Goal: Information Seeking & Learning: Learn about a topic

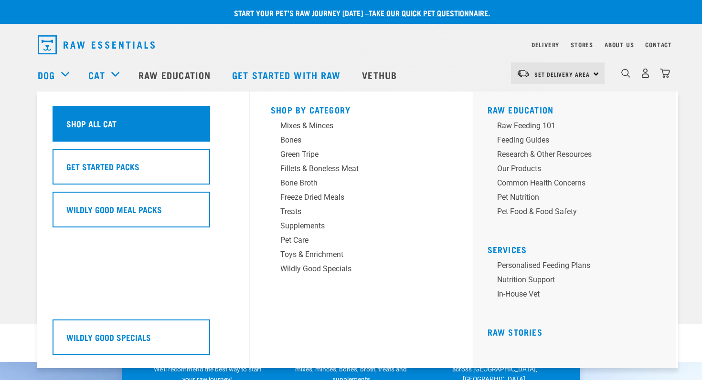
click at [99, 133] on div "Shop All Cat" at bounding box center [132, 124] width 158 height 36
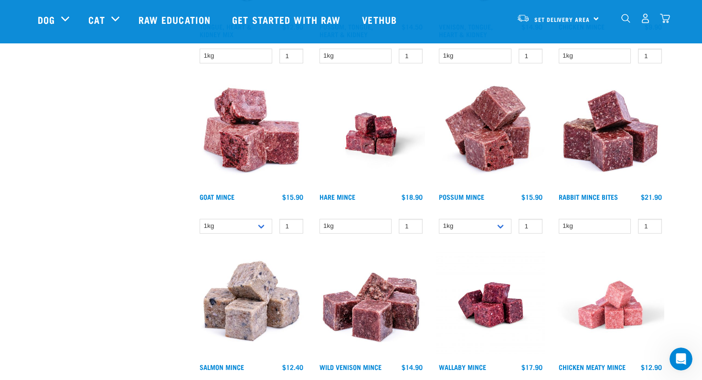
scroll to position [855, 0]
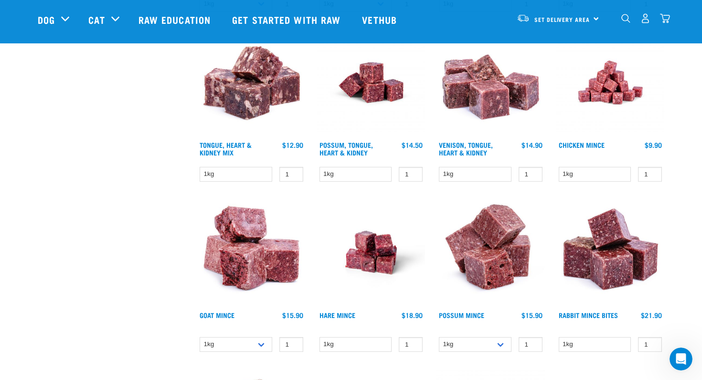
click at [609, 86] on img at bounding box center [610, 83] width 108 height 108
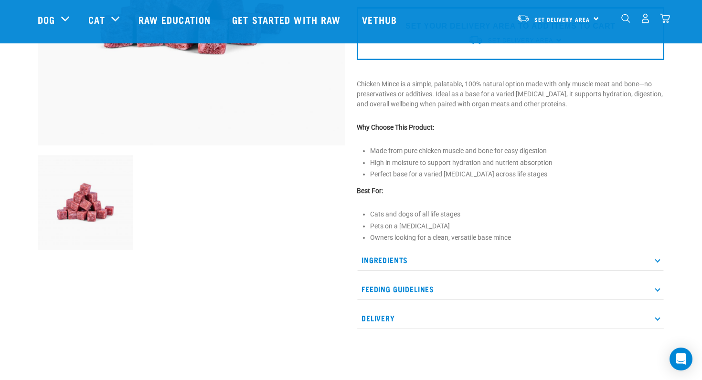
scroll to position [232, 0]
click at [663, 259] on p "Ingredients" at bounding box center [510, 259] width 307 height 21
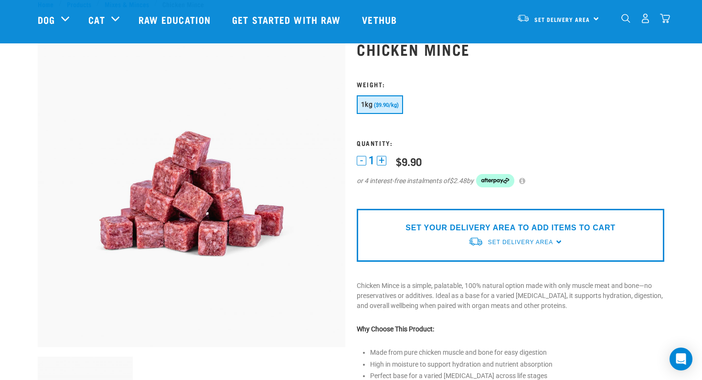
scroll to position [26, 0]
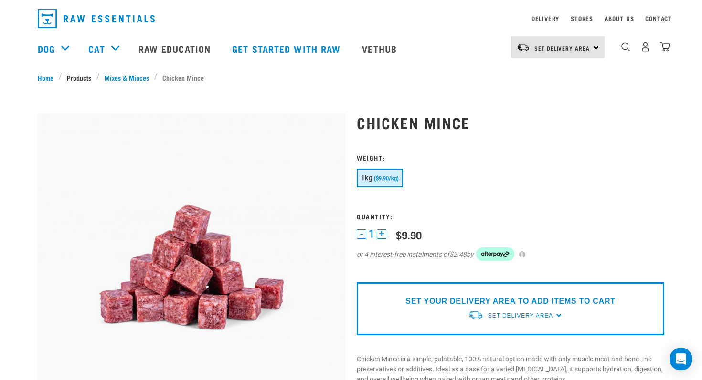
click at [78, 78] on link "Products" at bounding box center [79, 78] width 34 height 10
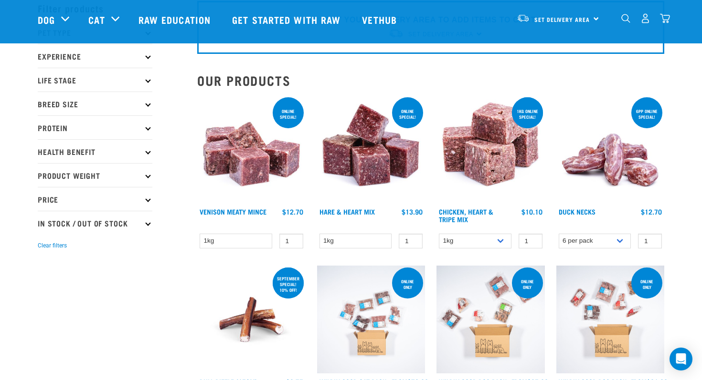
scroll to position [48, 0]
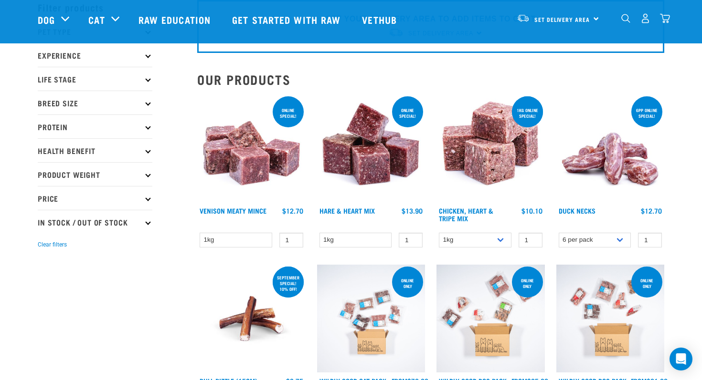
click at [148, 149] on icon at bounding box center [147, 150] width 5 height 5
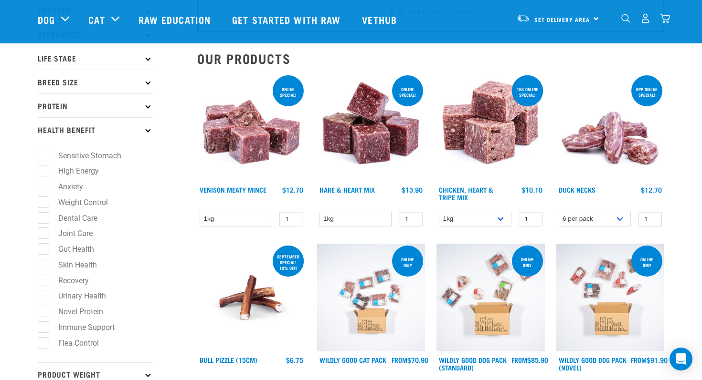
scroll to position [70, 0]
click at [44, 186] on label "Anxiety" at bounding box center [65, 186] width 44 height 12
click at [44, 186] on input "Anxiety" at bounding box center [41, 185] width 6 height 6
checkbox input "true"
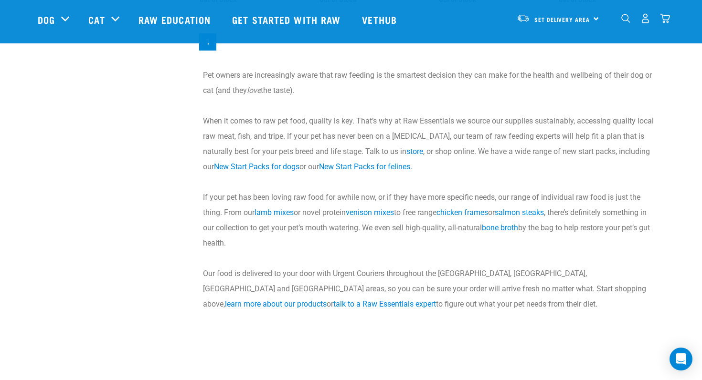
scroll to position [975, 0]
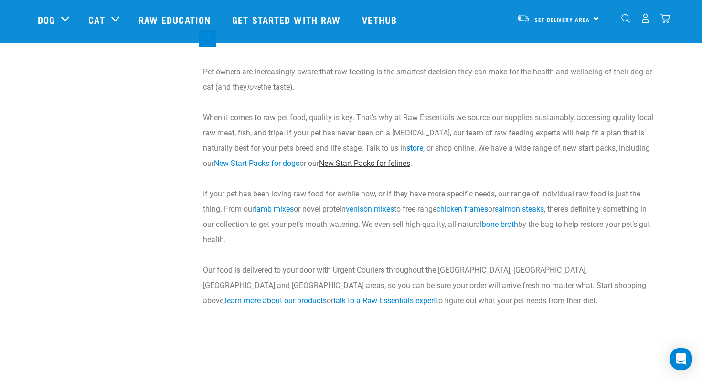
click at [354, 162] on link "New Start Packs for felines" at bounding box center [364, 163] width 91 height 9
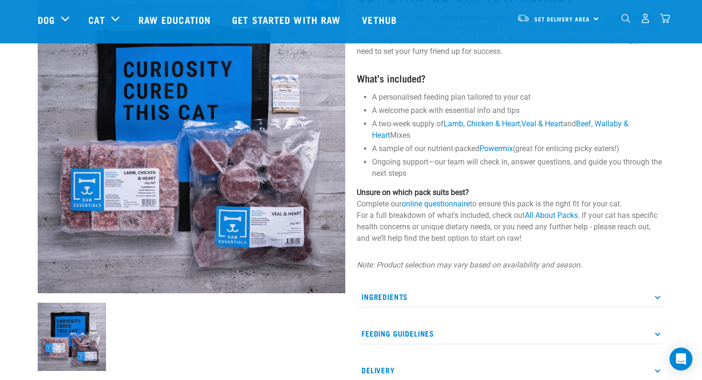
scroll to position [85, 0]
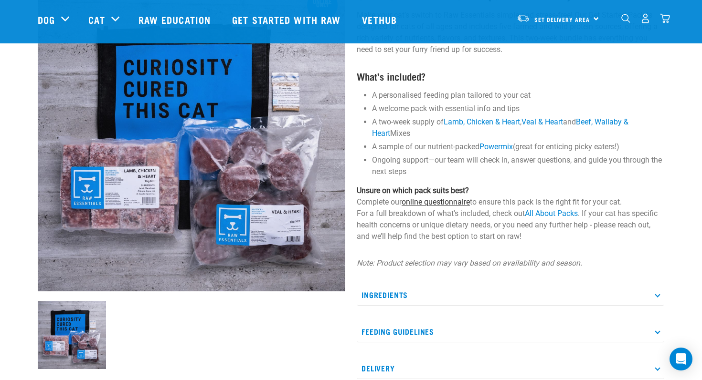
click at [437, 201] on link "online questionnaire" at bounding box center [435, 202] width 68 height 9
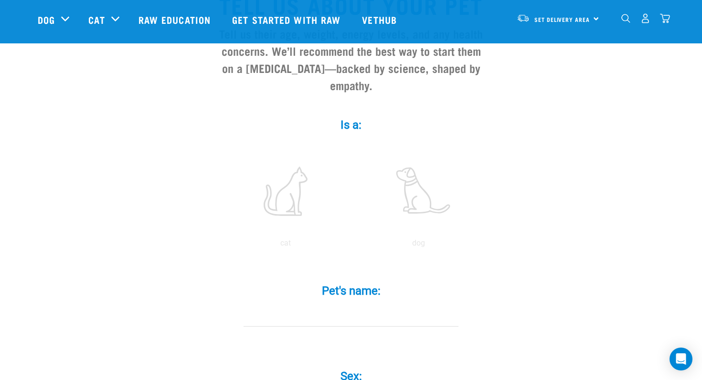
scroll to position [113, 0]
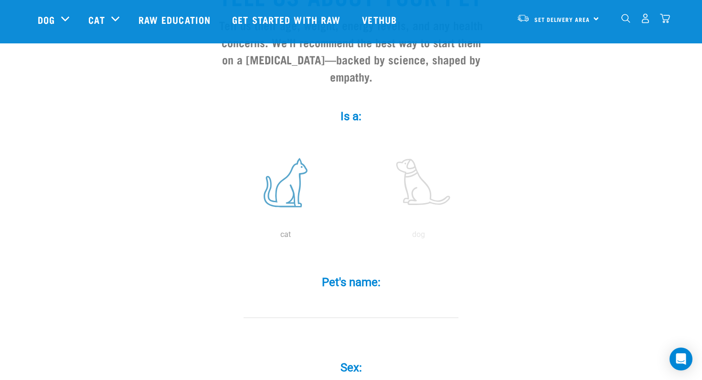
click at [296, 177] on label at bounding box center [285, 182] width 129 height 81
click at [219, 237] on input "radio" at bounding box center [219, 237] width 0 height 0
click at [325, 340] on div "Sex: * Boy Girl" at bounding box center [351, 379] width 286 height 78
click at [344, 297] on input "Pet's name: *" at bounding box center [350, 307] width 215 height 21
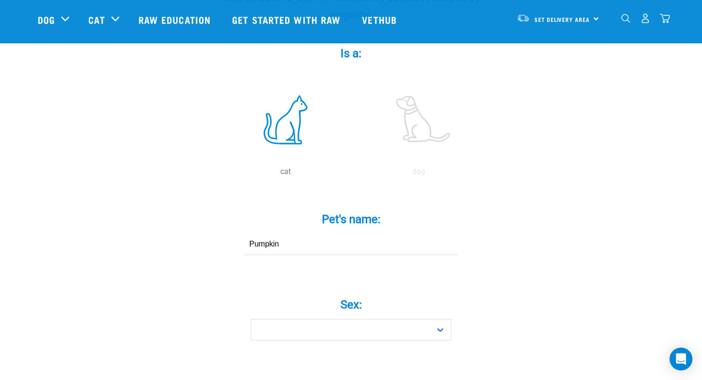
scroll to position [198, 0]
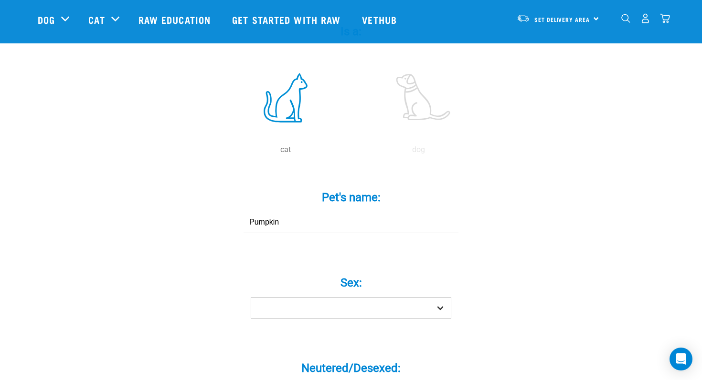
type input "Pumpkin"
click at [437, 297] on select "Boy Girl" at bounding box center [351, 307] width 200 height 21
select select "girl"
click at [251, 297] on select "Boy Girl" at bounding box center [351, 307] width 200 height 21
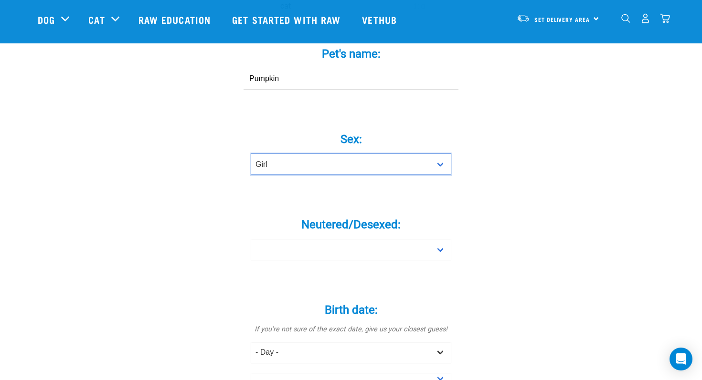
scroll to position [364, 0]
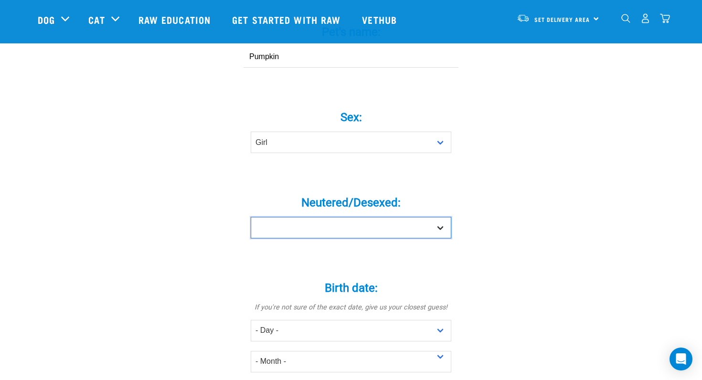
click at [441, 217] on select "Yes No" at bounding box center [351, 227] width 200 height 21
select select "yes"
click at [251, 217] on select "Yes No" at bounding box center [351, 227] width 200 height 21
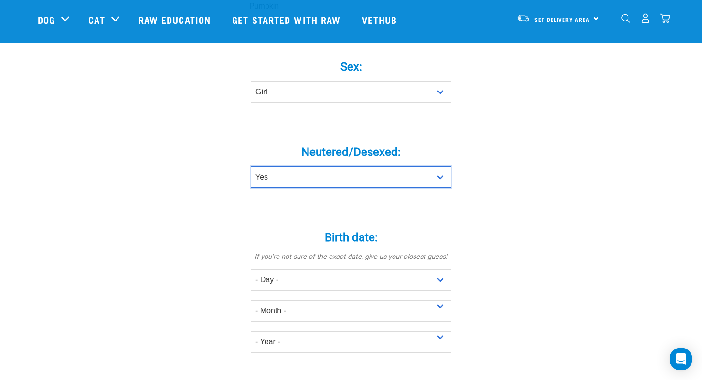
scroll to position [440, 0]
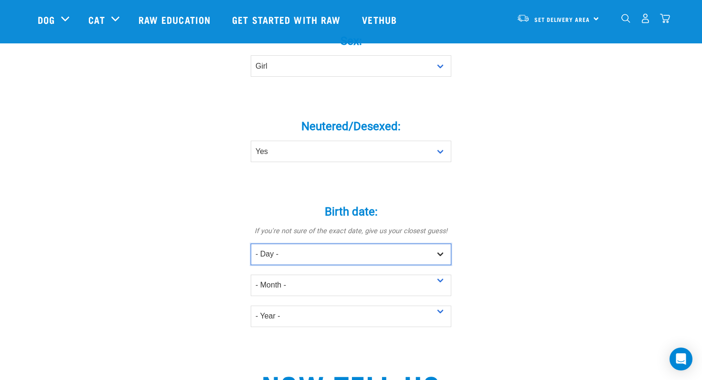
click at [442, 244] on select "- Day - 1 2 3 4 5 6 7 8 9 10 11 12 13 14 15 16 17 18 19 20 21 22 23 24 25 26 27" at bounding box center [351, 254] width 200 height 21
select select "26"
click at [251, 244] on select "- Day - 1 2 3 4 5 6 7 8 9 10 11 12 13 14 15 16 17 18 19 20 21 22 23 24 25 26 27" at bounding box center [351, 254] width 200 height 21
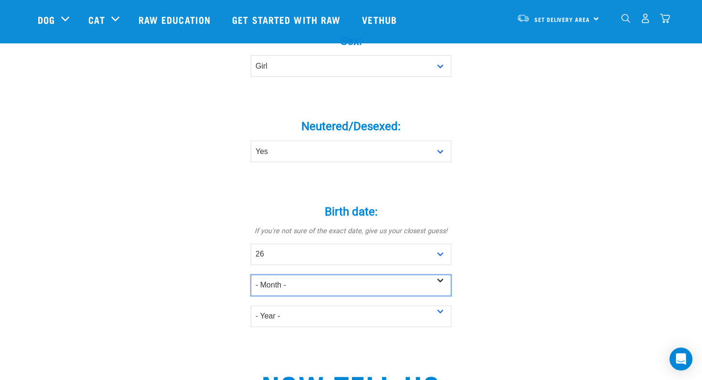
click at [443, 275] on select "- Month - January February March April May June July August September October N…" at bounding box center [351, 285] width 200 height 21
select select "March"
click at [251, 275] on select "- Month - January February March April May June July August September October N…" at bounding box center [351, 285] width 200 height 21
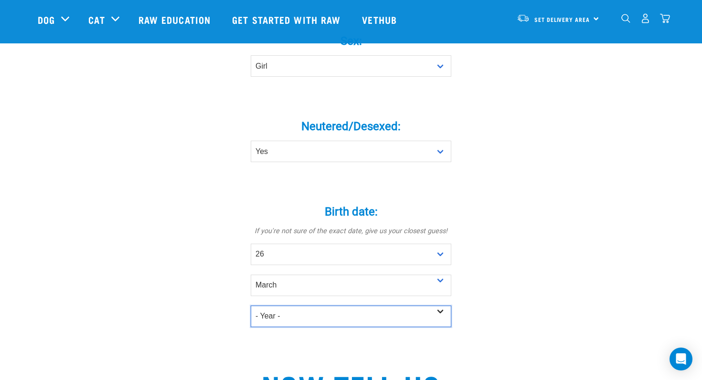
click at [440, 306] on select "- Year - 2025 2024 2023 2022 2021 2020 2019 2018 2017 2016 2015 2014 2013 2012" at bounding box center [351, 316] width 200 height 21
click at [251, 306] on select "- Year - 2025 2024 2023 2022 2021 2020 2019 2018 2017 2016 2015 2014 2013 2012" at bounding box center [351, 316] width 200 height 21
click at [443, 306] on select "- Year - 2025 2024 2023 2022 2021 2020 2019 2018 2017 2016 2015 2014 2013 2012" at bounding box center [351, 316] width 200 height 21
select select "2021"
click at [251, 306] on select "- Year - 2025 2024 2023 2022 2021 2020 2019 2018 2017 2016 2015 2014 2013 2012" at bounding box center [351, 316] width 200 height 21
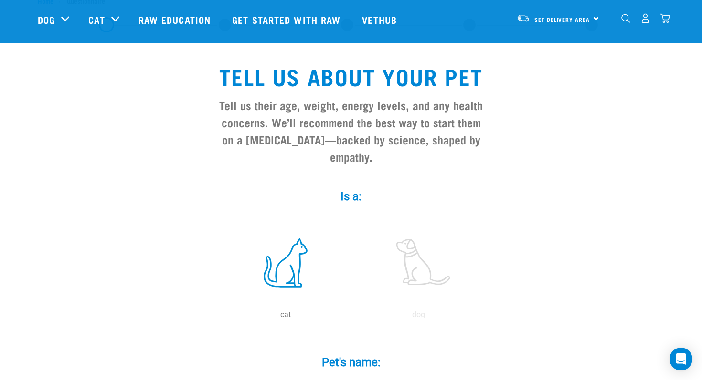
scroll to position [0, 0]
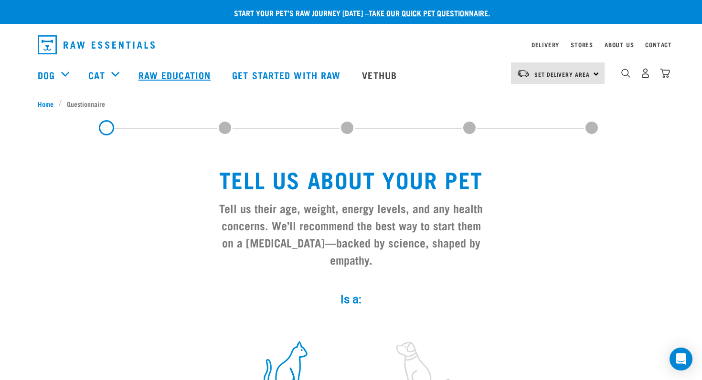
click at [187, 79] on link "Raw Education" at bounding box center [176, 75] width 94 height 38
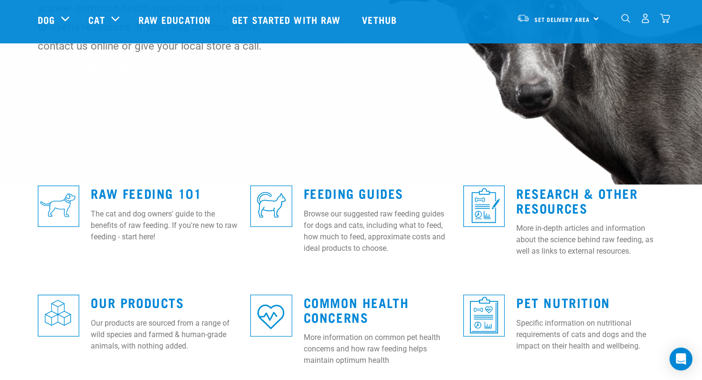
scroll to position [150, 0]
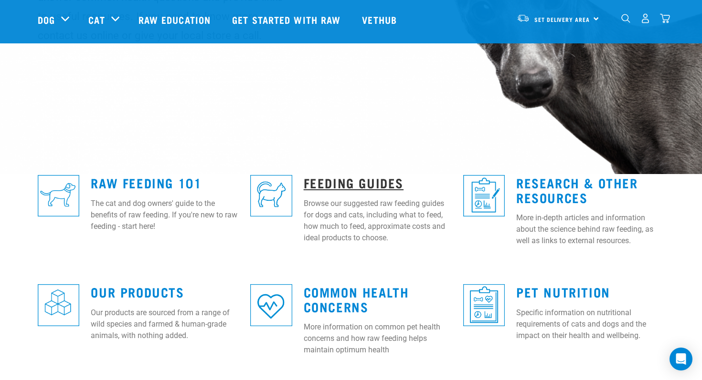
click at [338, 179] on link "Feeding Guides" at bounding box center [354, 182] width 100 height 7
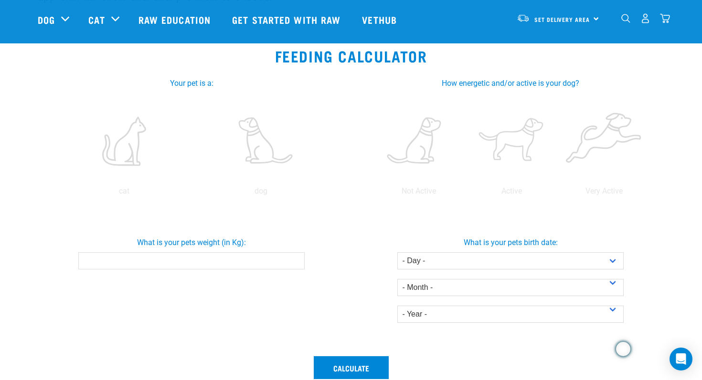
scroll to position [144, 0]
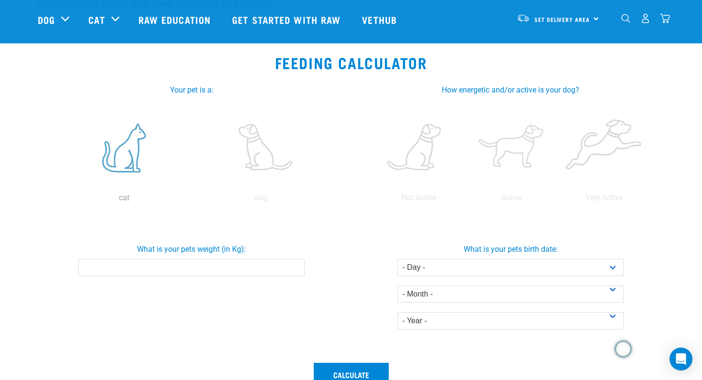
click at [131, 159] on label at bounding box center [123, 147] width 133 height 81
click at [55, 200] on input "radio" at bounding box center [55, 200] width 0 height 0
click at [202, 268] on input "What is your pets weight (in Kg):" at bounding box center [191, 267] width 226 height 17
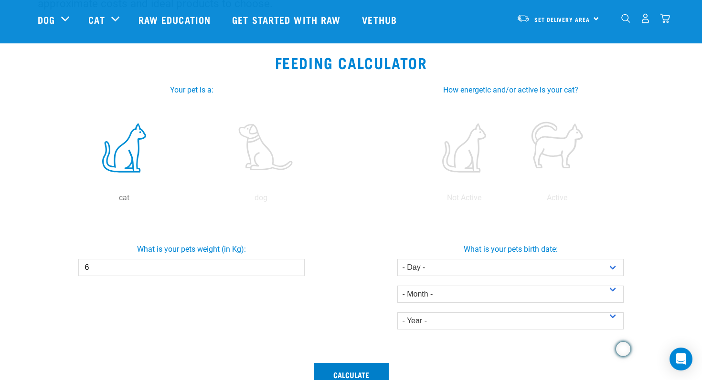
type input "6"
click at [373, 367] on button "Calculate" at bounding box center [351, 374] width 75 height 23
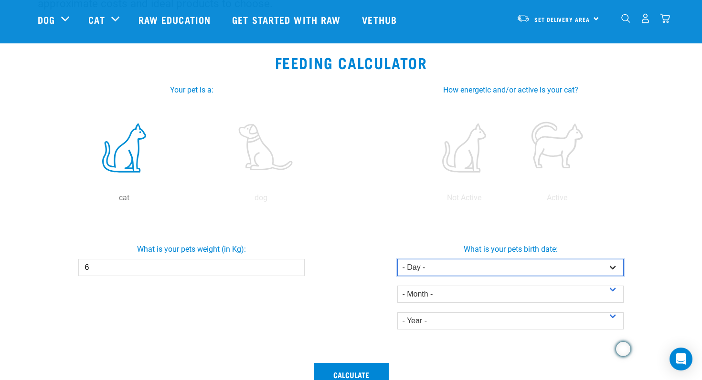
click at [614, 268] on select "- Day - 1 2 3 4 5 6 7 8 9 10 11 12 13 14 15 16 17 18 19 20 21 22 23 24 25 26 27" at bounding box center [510, 267] width 226 height 17
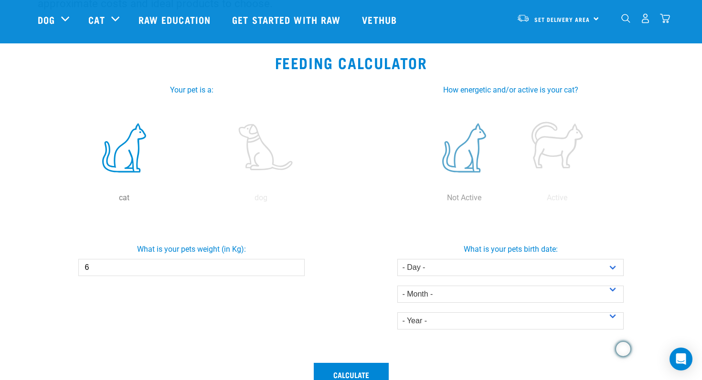
click at [470, 156] on label at bounding box center [464, 147] width 89 height 81
click at [418, 200] on input "radio" at bounding box center [418, 200] width 0 height 0
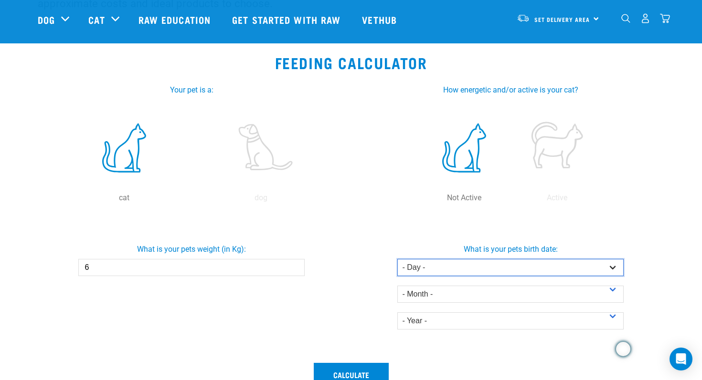
click at [610, 267] on select "- Day - 1 2 3 4 5 6 7 8 9 10 11 12 13 14 15 16 17 18 19 20 21 22 23 24 25 26 27" at bounding box center [510, 267] width 226 height 17
select select "23"
click at [397, 259] on select "- Day - 1 2 3 4 5 6 7 8 9 10 11 12 13 14 15 16 17 18 19 20 21 22 23 24 25 26 27" at bounding box center [510, 267] width 226 height 17
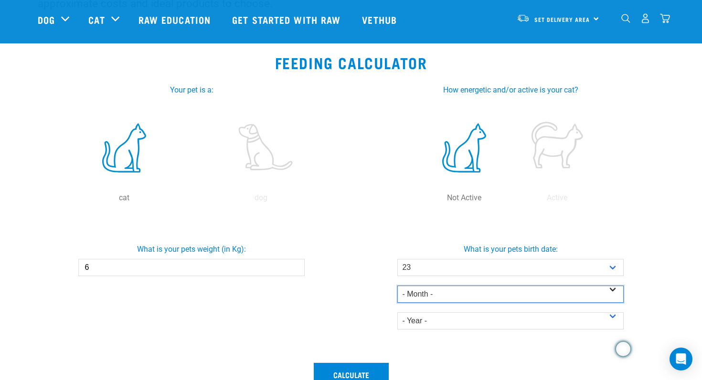
click at [612, 290] on select "- Month - January February March April May June July August September October N…" at bounding box center [510, 294] width 226 height 17
select select "March"
click at [397, 286] on select "- Month - January February March April May June July August September October N…" at bounding box center [510, 294] width 226 height 17
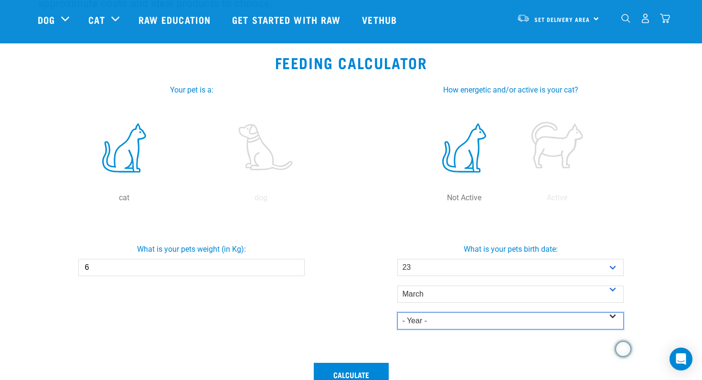
click at [614, 317] on select "- Year - 2025 2024 2023 2022 2021 2020 2019 2018 2017 2016 2015 2014" at bounding box center [510, 321] width 226 height 17
select select "2021"
click at [397, 313] on select "- Year - 2025 2024 2023 2022 2021 2020 2019 2018 2017 2016 2015 2014" at bounding box center [510, 321] width 226 height 17
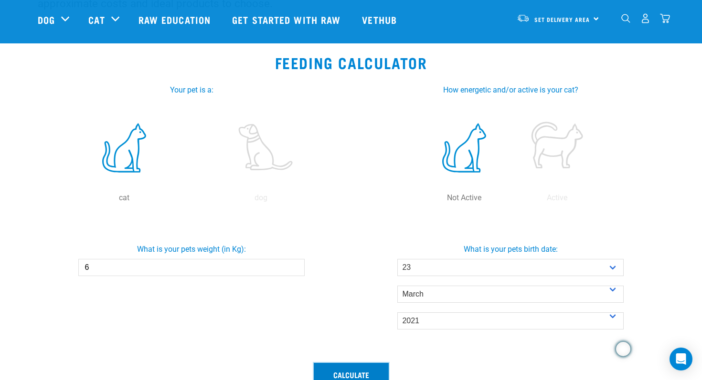
click at [365, 371] on button "Calculate" at bounding box center [351, 374] width 75 height 23
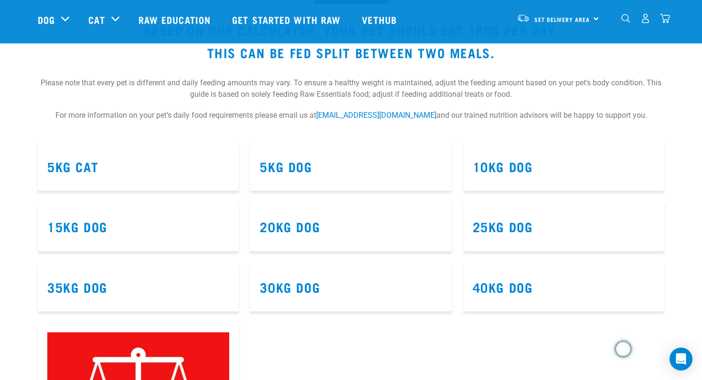
scroll to position [529, 0]
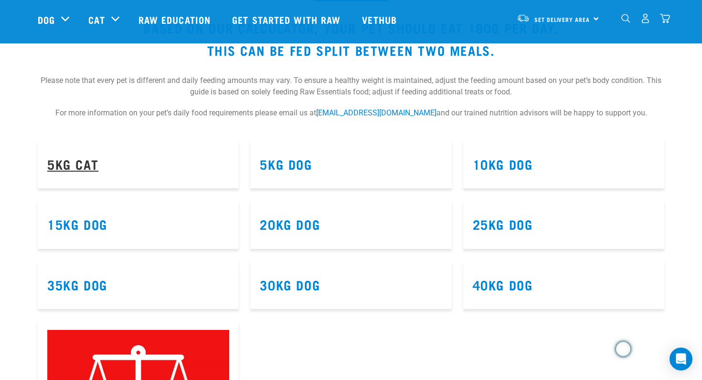
click at [87, 166] on link "5kg Cat" at bounding box center [72, 163] width 51 height 7
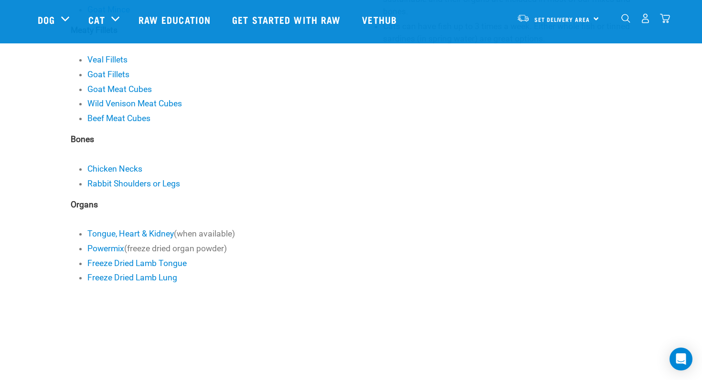
scroll to position [491, 0]
